Goal: Task Accomplishment & Management: Manage account settings

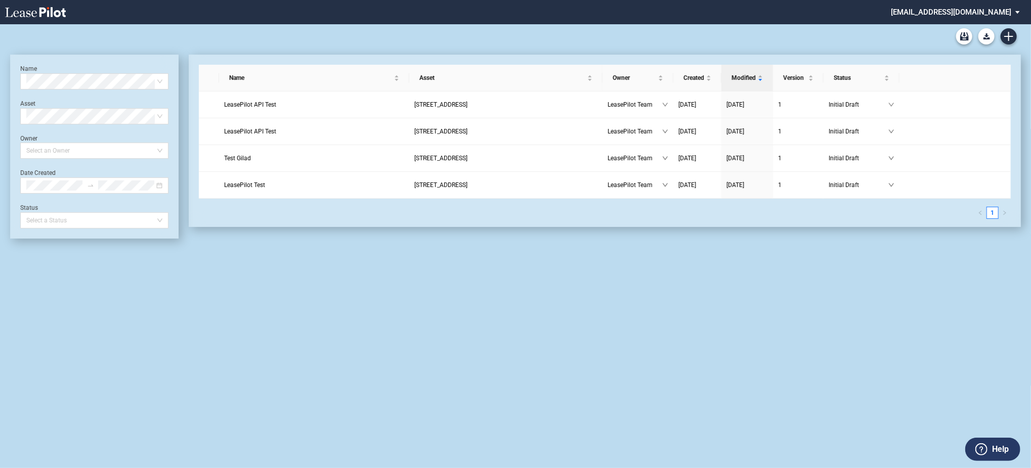
click at [983, 7] on md-select "admin@leasepilot.co Change Password 2-Factor Authentication Admin Area Form Man…" at bounding box center [959, 11] width 139 height 23
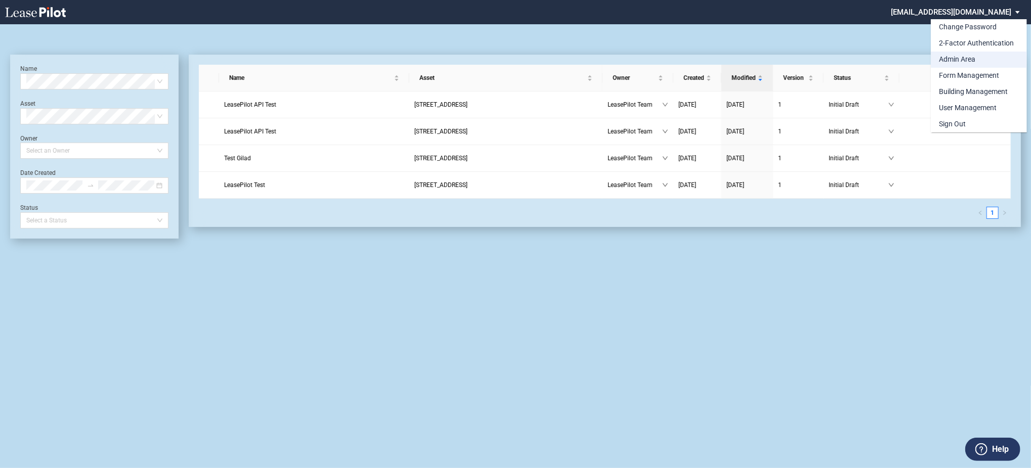
click at [949, 62] on div "Admin Area" at bounding box center [957, 60] width 36 height 10
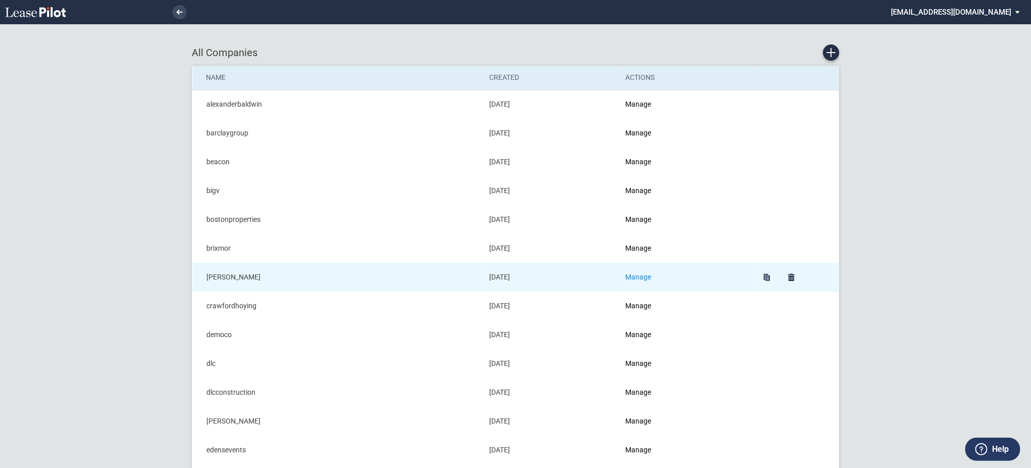
click at [641, 275] on link "Manage" at bounding box center [639, 277] width 26 height 8
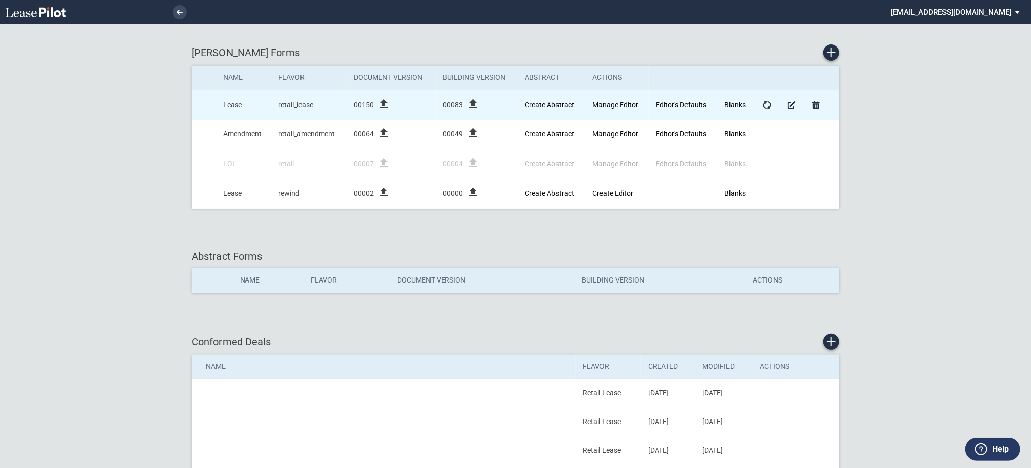
click at [473, 102] on icon "file_upload" at bounding box center [473, 104] width 12 height 12
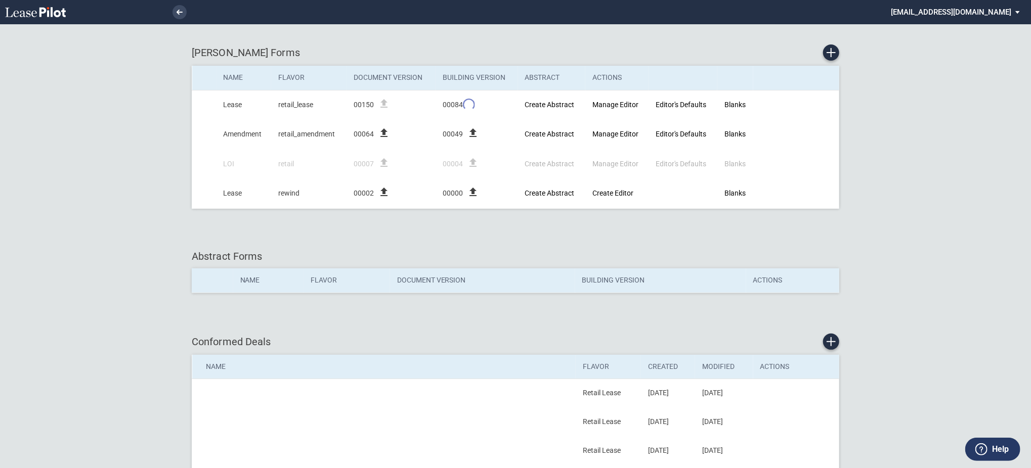
click at [49, 49] on div "[PERSON_NAME] Forms Name Flavor Document Version Building Version Abstract Acti…" at bounding box center [515, 329] width 1031 height 659
click at [943, 14] on md-select "[EMAIL_ADDRESS][DOMAIN_NAME] Change Password 2-Factor Authentication Admin Area…" at bounding box center [959, 11] width 139 height 23
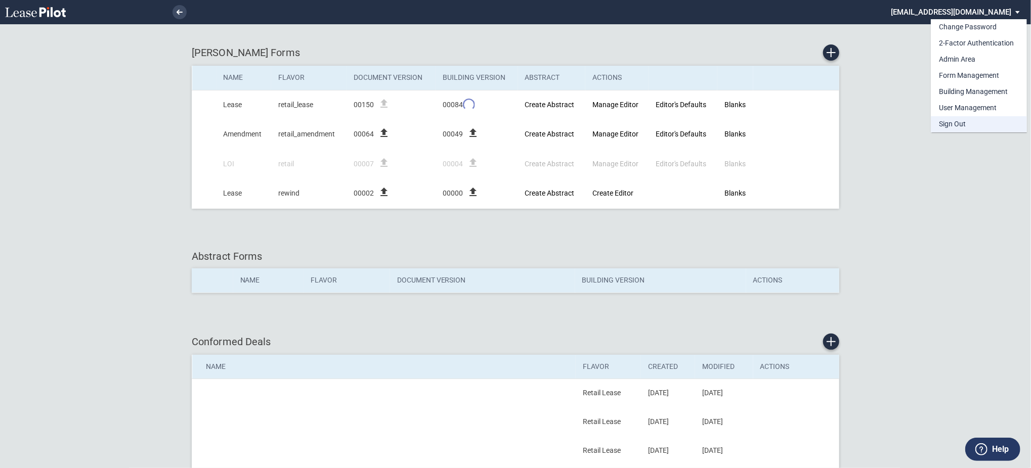
click at [935, 128] on md-option "Sign Out" at bounding box center [979, 124] width 96 height 16
